Goal: Task Accomplishment & Management: Complete application form

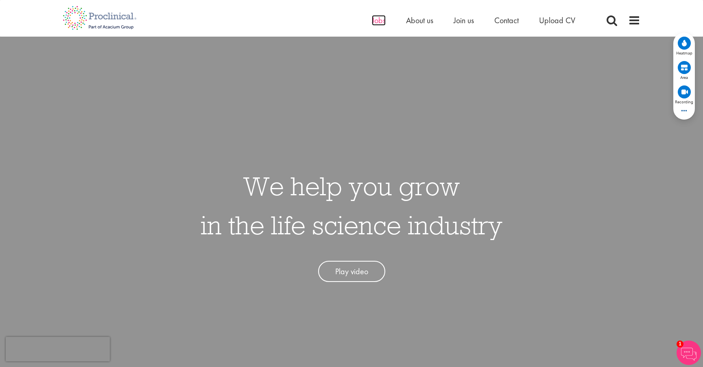
click at [381, 20] on span "Jobs" at bounding box center [379, 20] width 14 height 11
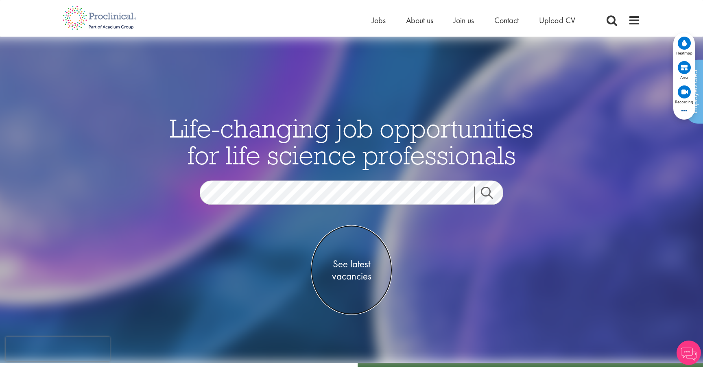
click at [335, 263] on span "See latest vacancies" at bounding box center [351, 270] width 81 height 24
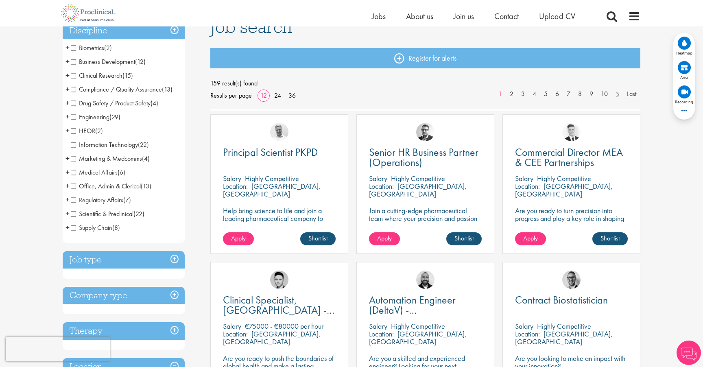
scroll to position [54, 0]
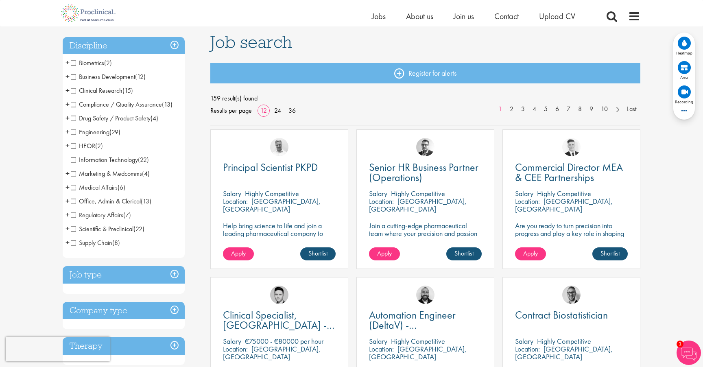
click at [69, 119] on span "+" at bounding box center [67, 118] width 4 height 12
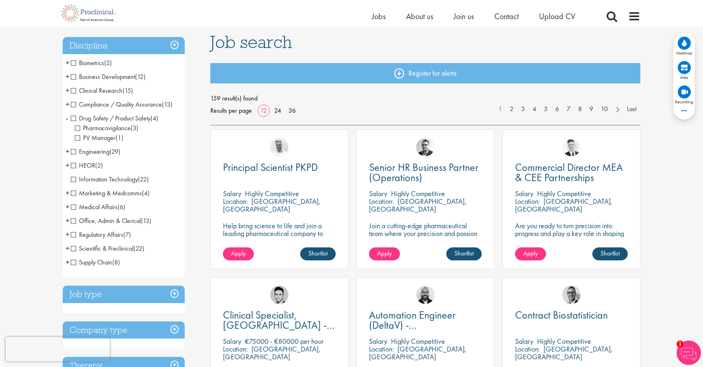
click at [75, 118] on span "Drug Safety / Product Safety" at bounding box center [111, 118] width 80 height 9
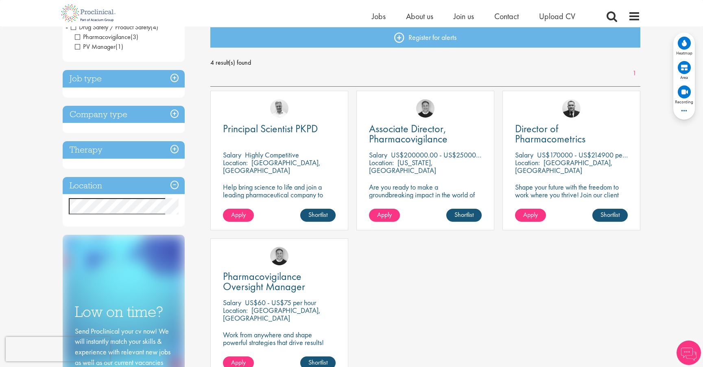
scroll to position [91, 0]
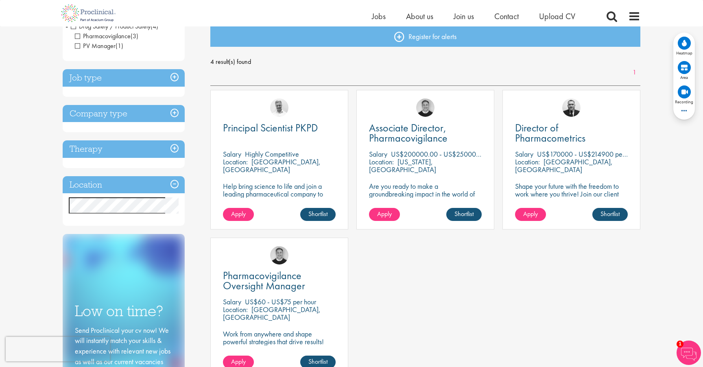
click at [436, 151] on p "US$200000.00 - US$250000.00 per annum" at bounding box center [456, 153] width 130 height 9
click at [430, 141] on span "Associate Director, Pharmacovigilance" at bounding box center [408, 133] width 78 height 24
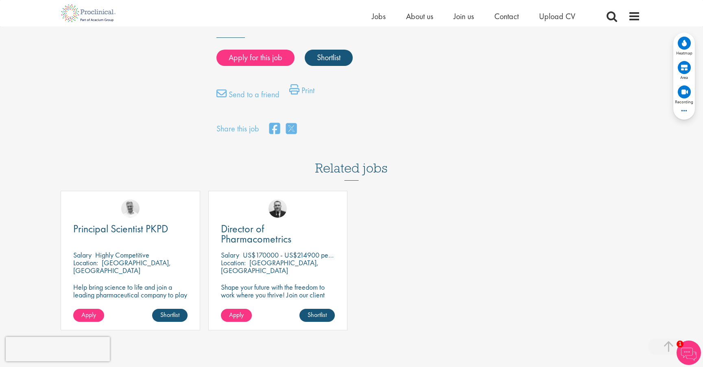
scroll to position [587, 0]
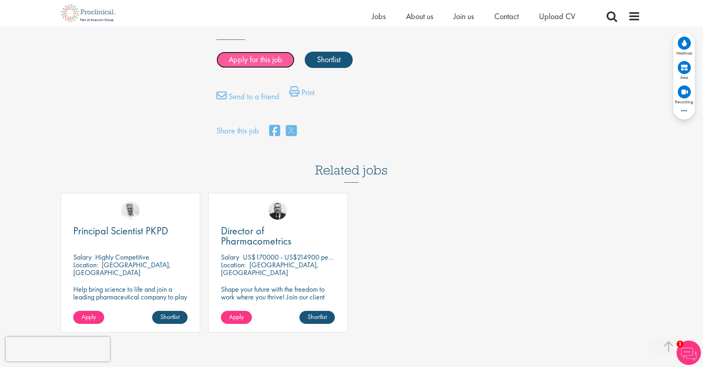
click at [267, 68] on link "Apply for this job" at bounding box center [255, 60] width 78 height 16
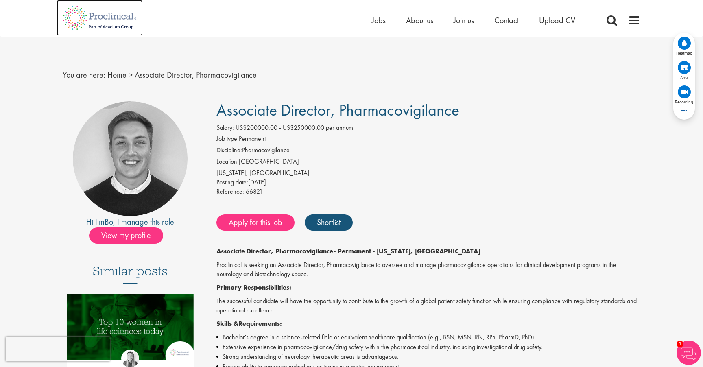
click at [88, 12] on img at bounding box center [100, 18] width 86 height 36
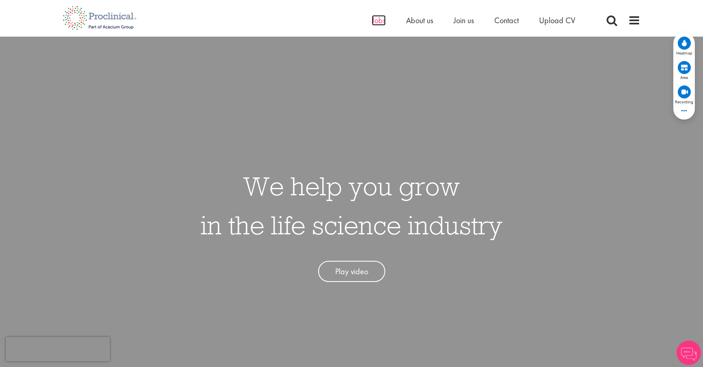
click at [384, 22] on span "Jobs" at bounding box center [379, 20] width 14 height 11
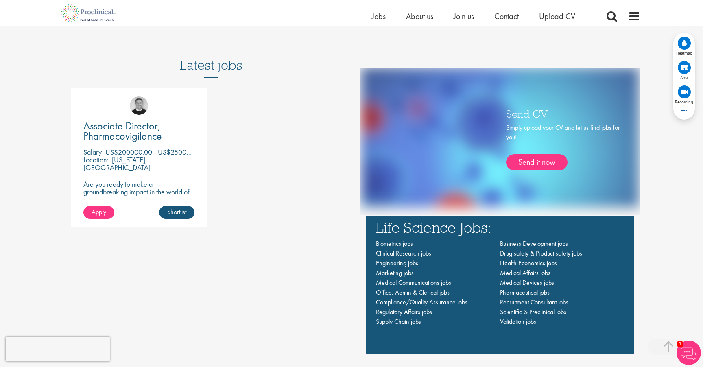
scroll to position [520, 0]
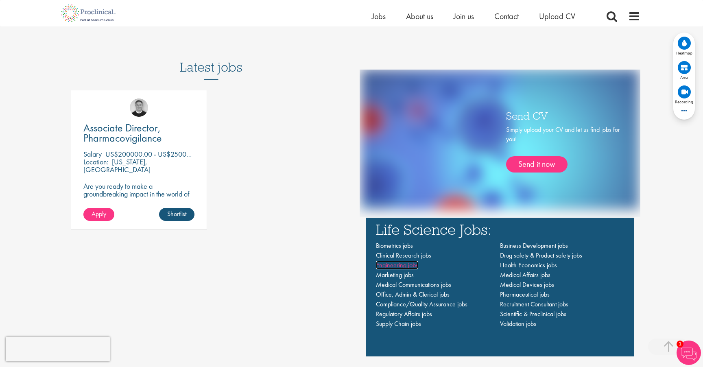
click at [403, 265] on span "Engineering jobs" at bounding box center [397, 265] width 42 height 9
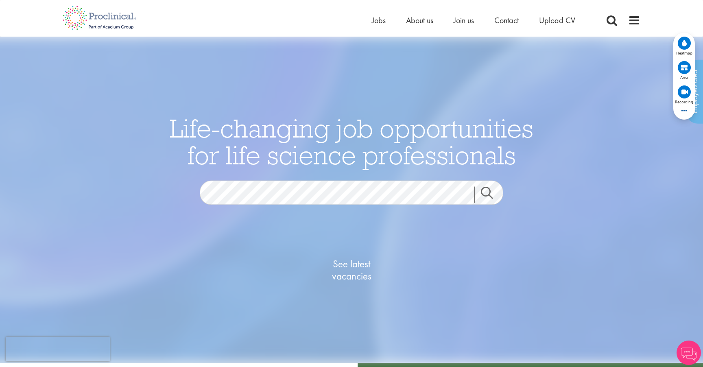
drag, startPoint x: 172, startPoint y: 129, endPoint x: 560, endPoint y: 168, distance: 389.9
click at [560, 168] on div "Life-changing job opportunities for life science professionals Jobs Search See …" at bounding box center [351, 200] width 715 height 326
click at [560, 168] on img at bounding box center [351, 200] width 741 height 326
click at [377, 22] on span "Jobs" at bounding box center [379, 20] width 14 height 11
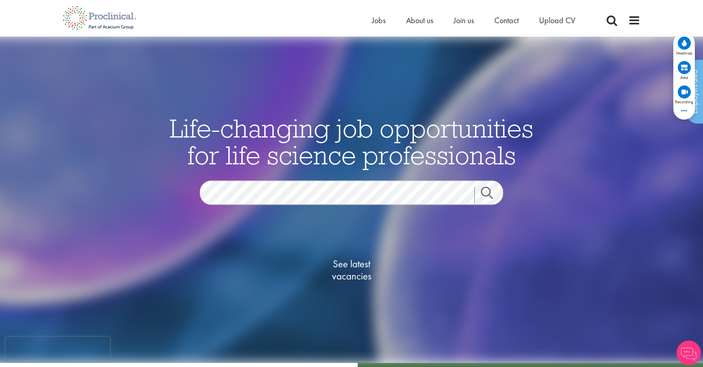
click at [488, 189] on link "Search" at bounding box center [491, 195] width 35 height 16
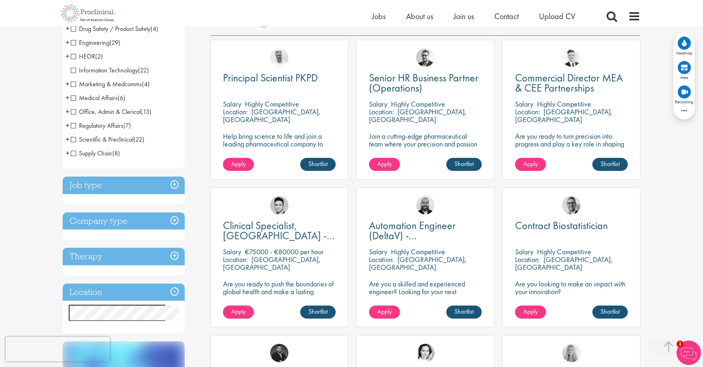
scroll to position [159, 0]
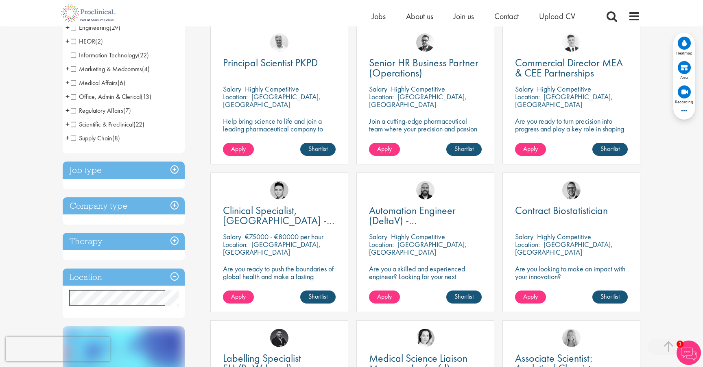
click at [176, 170] on h3 "Job type" at bounding box center [124, 169] width 122 height 17
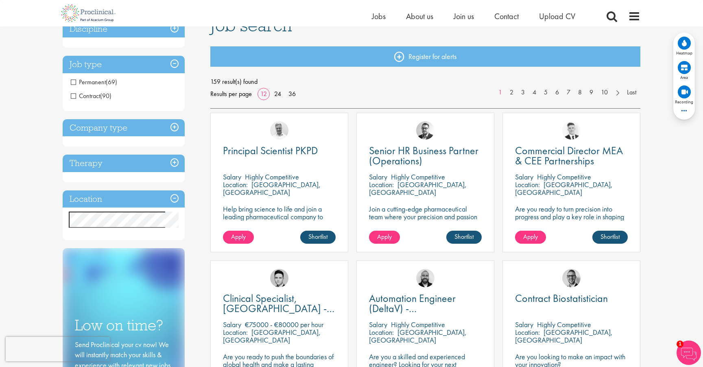
scroll to position [0, 0]
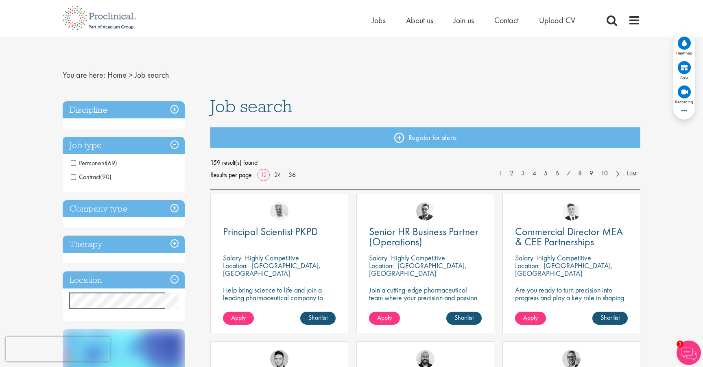
click at [171, 209] on h3 "Company type" at bounding box center [124, 208] width 122 height 17
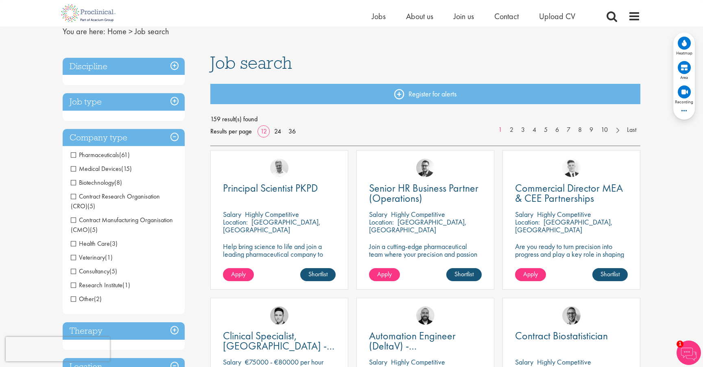
scroll to position [33, 0]
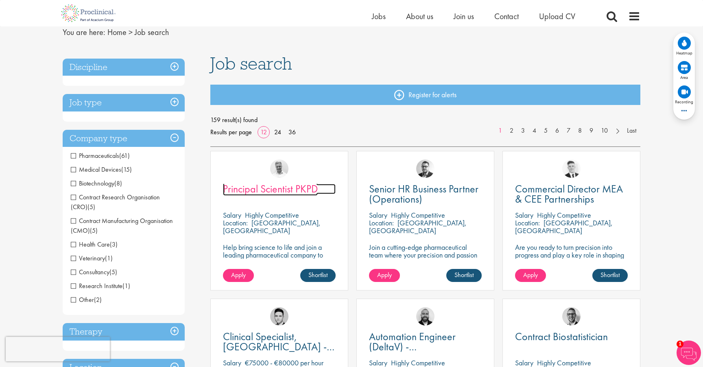
click at [260, 195] on span "Principal Scientist PKPD" at bounding box center [270, 189] width 95 height 14
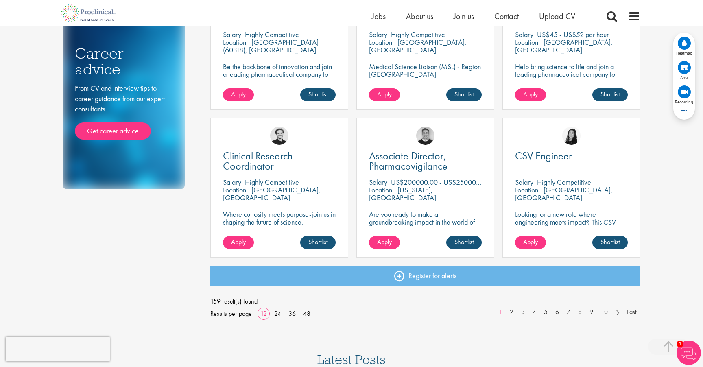
scroll to position [506, 0]
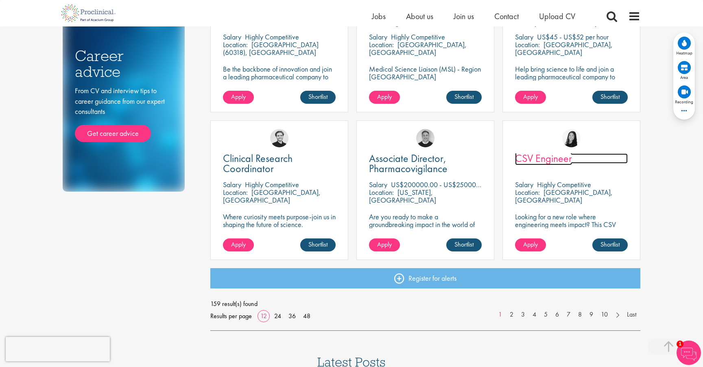
click at [522, 161] on span "CSV Engineer" at bounding box center [543, 158] width 57 height 14
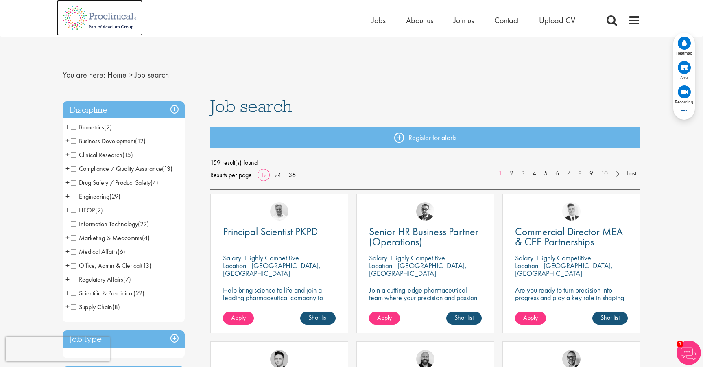
click at [76, 20] on img at bounding box center [100, 18] width 86 height 36
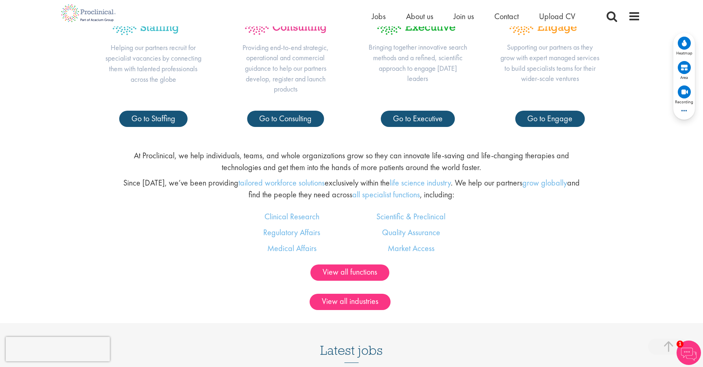
scroll to position [447, 0]
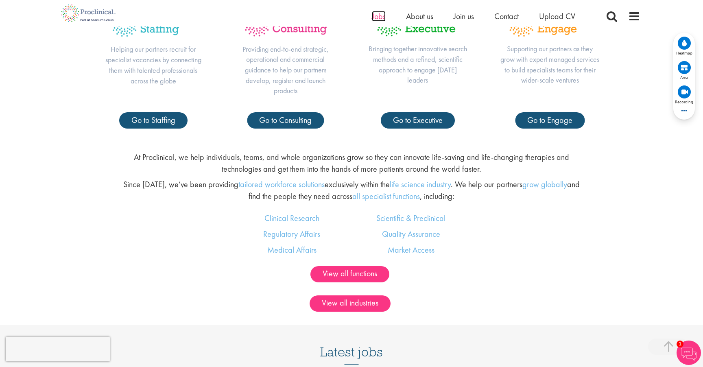
click at [384, 16] on span "Jobs" at bounding box center [379, 16] width 14 height 11
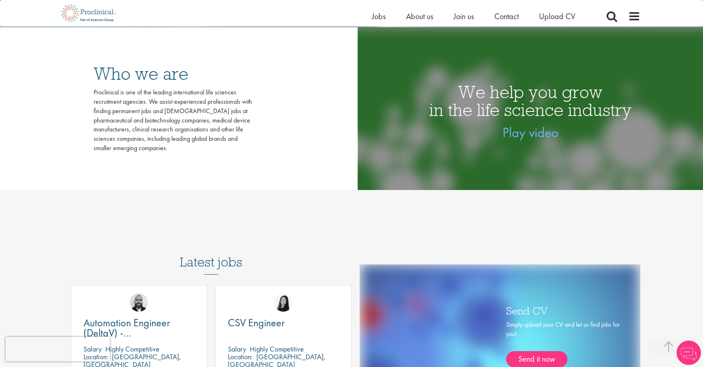
scroll to position [328, 0]
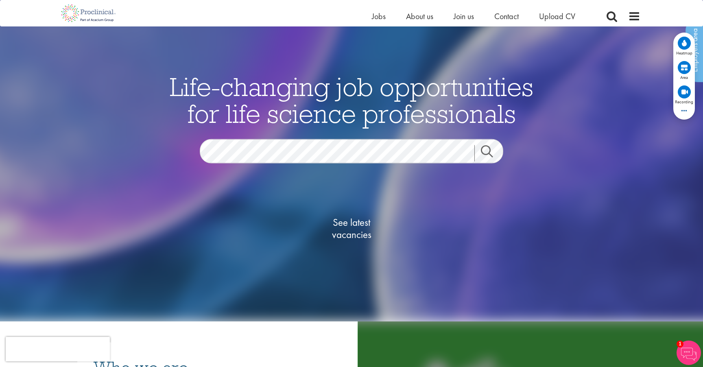
scroll to position [0, 0]
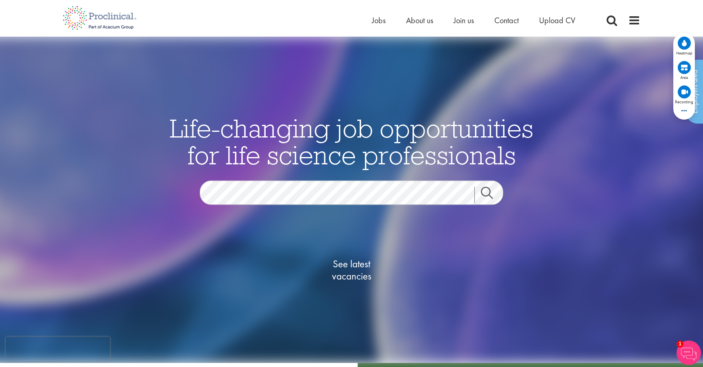
click at [497, 189] on link "Search" at bounding box center [491, 195] width 35 height 16
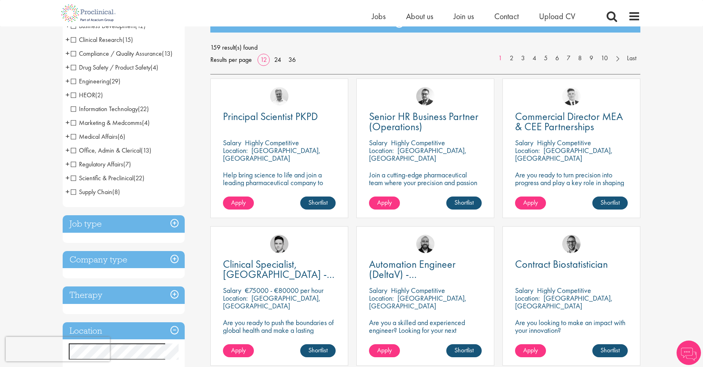
scroll to position [110, 0]
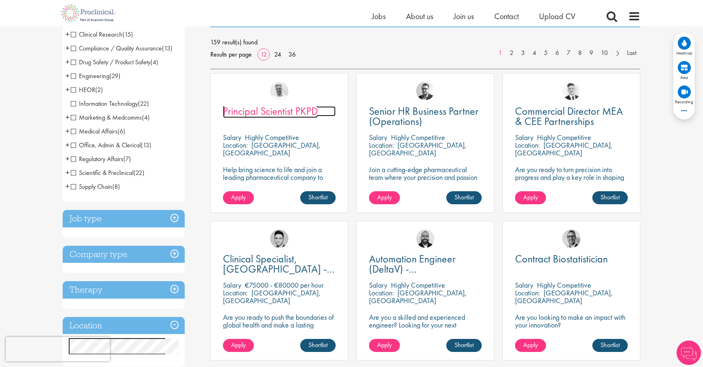
click at [267, 111] on span "Principal Scientist PKPD" at bounding box center [270, 111] width 95 height 14
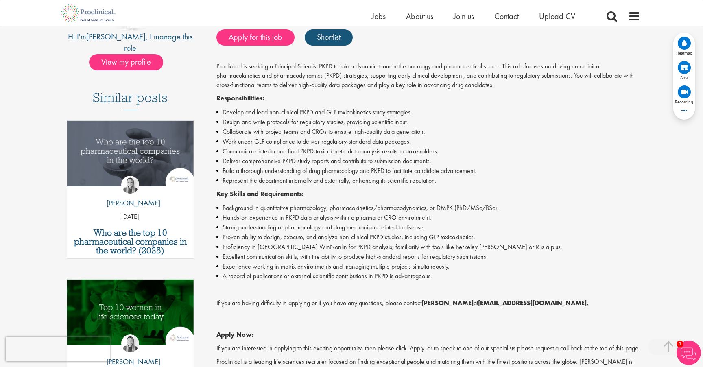
scroll to position [174, 0]
click at [589, 166] on li "Build a thorough understanding of drug pharmacology and PKPD to facilitate cand…" at bounding box center [428, 171] width 424 height 10
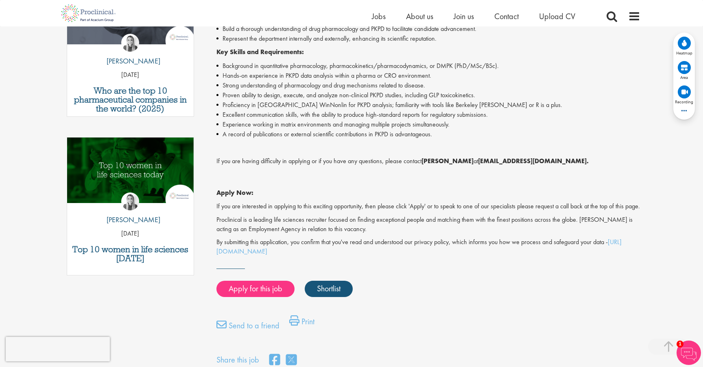
scroll to position [312, 0]
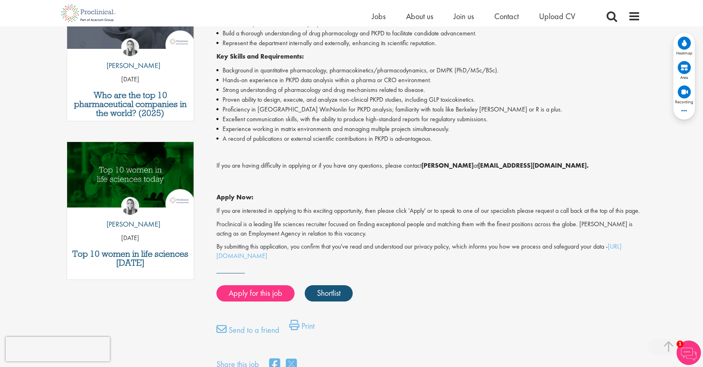
click at [397, 122] on li "Excellent communication skills, with the ability to produce high-standard repor…" at bounding box center [428, 119] width 424 height 10
